Goal: Information Seeking & Learning: Learn about a topic

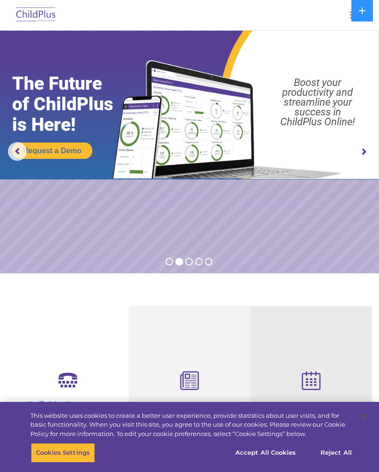
select select "MEDIUM"
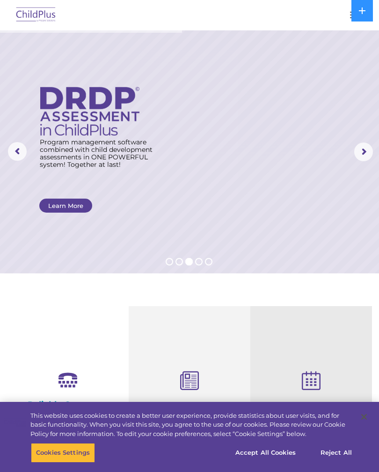
click at [273, 455] on button "Accept All Cookies" at bounding box center [265, 453] width 71 height 20
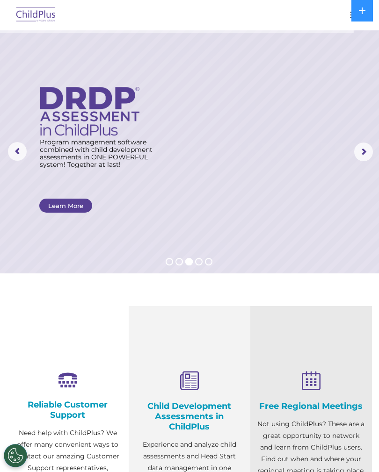
click at [29, 16] on img at bounding box center [36, 15] width 44 height 22
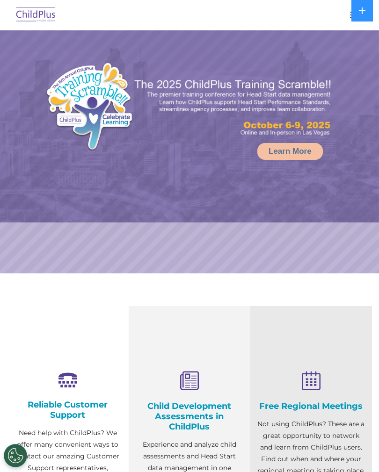
select select "MEDIUM"
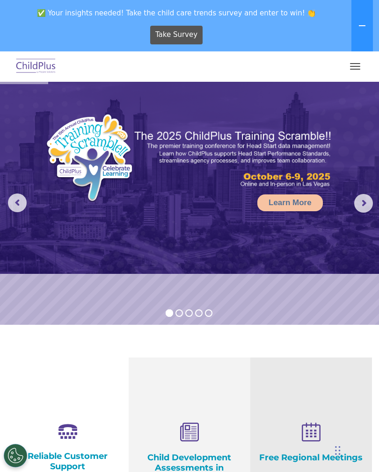
click at [356, 63] on button "button" at bounding box center [355, 66] width 20 height 15
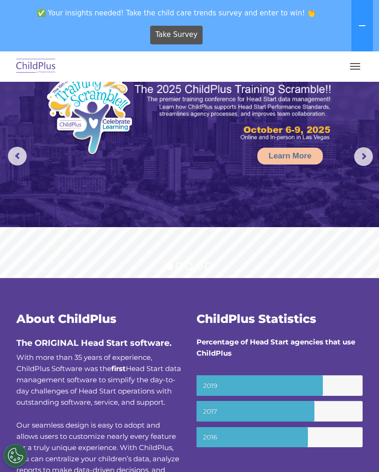
click at [358, 59] on button "button" at bounding box center [355, 66] width 20 height 15
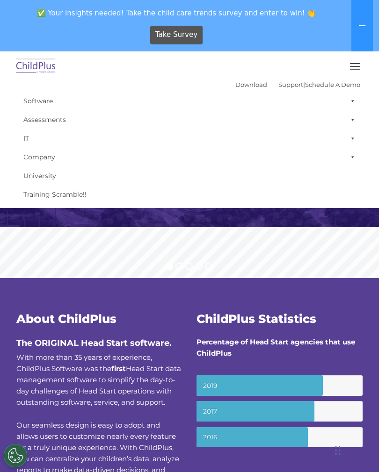
click at [30, 103] on link "Software" at bounding box center [189, 101] width 341 height 19
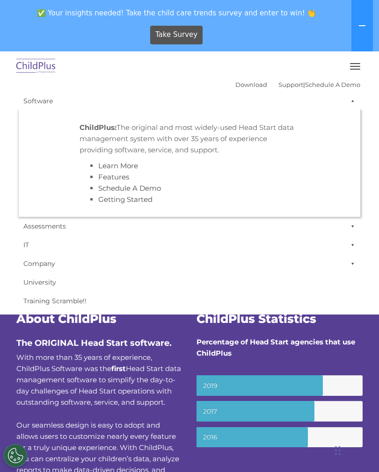
click at [102, 173] on link "Features" at bounding box center [113, 177] width 31 height 9
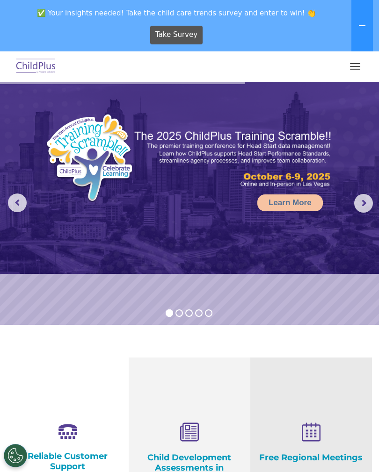
select select "MEDIUM"
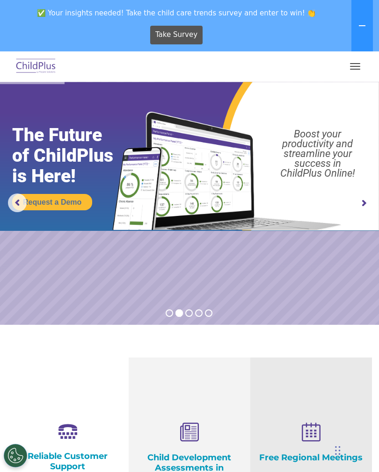
click at [351, 67] on button "button" at bounding box center [355, 66] width 20 height 15
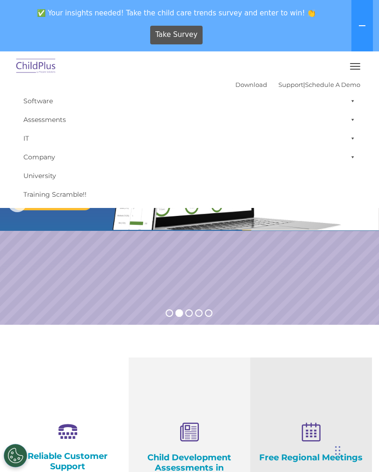
click at [279, 85] on link "Support" at bounding box center [290, 84] width 25 height 7
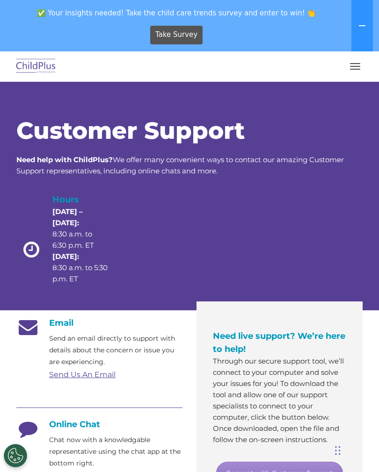
click at [347, 68] on button "button" at bounding box center [355, 66] width 20 height 15
